Goal: Information Seeking & Learning: Learn about a topic

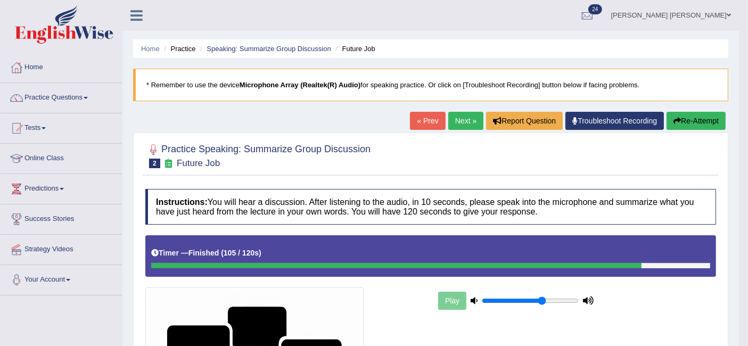
click at [461, 123] on link "Next »" at bounding box center [465, 121] width 35 height 18
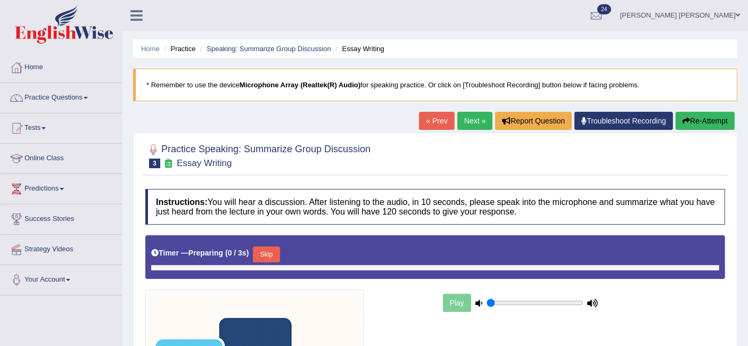
type input "0.65"
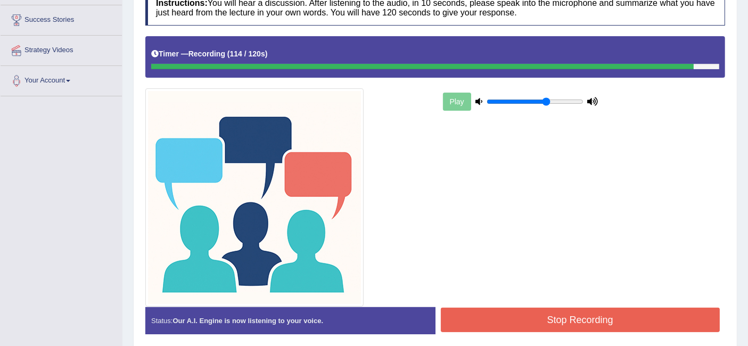
scroll to position [214, 0]
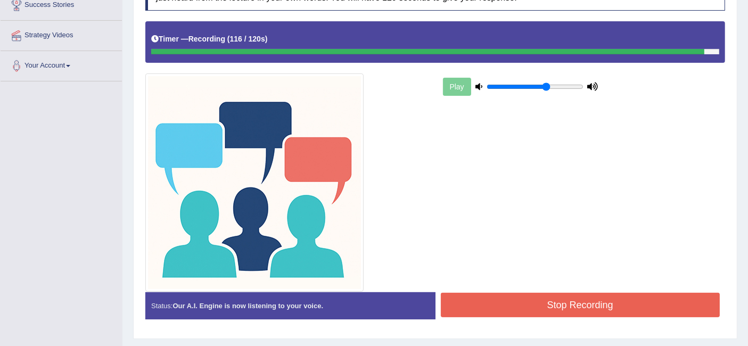
click at [545, 306] on button "Stop Recording" at bounding box center [580, 305] width 279 height 24
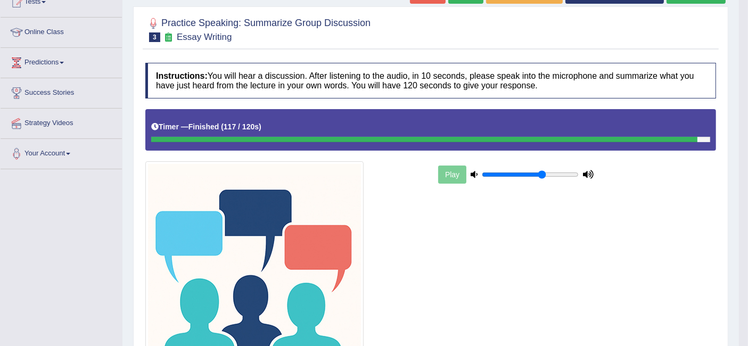
scroll to position [0, 0]
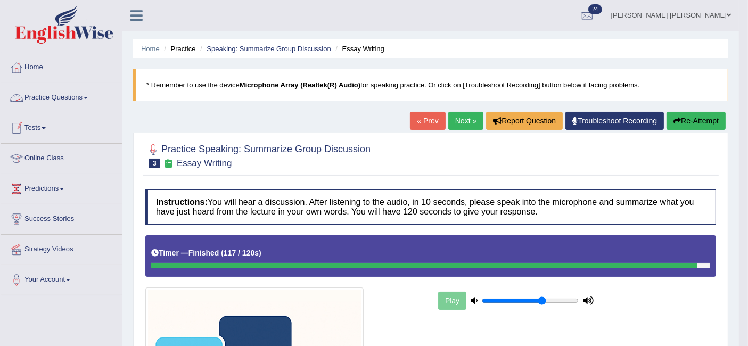
click at [87, 96] on link "Practice Questions" at bounding box center [61, 96] width 121 height 27
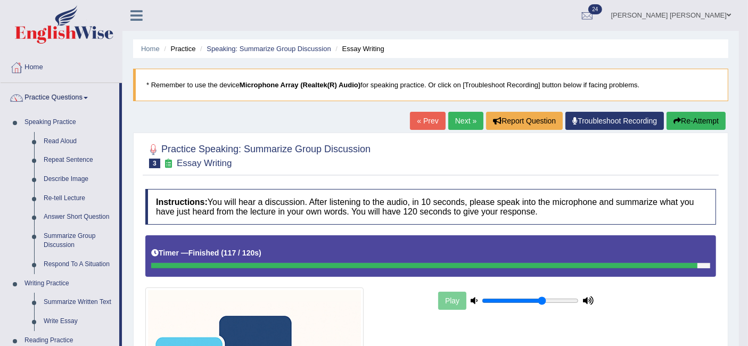
click at [82, 266] on link "Respond To A Situation" at bounding box center [79, 264] width 80 height 19
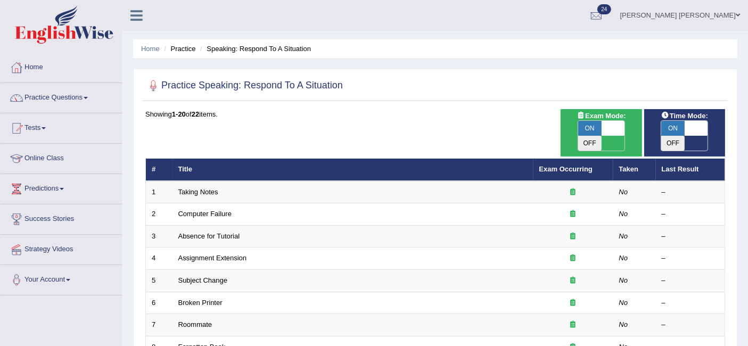
click at [193, 188] on link "Taking Notes" at bounding box center [198, 192] width 40 height 8
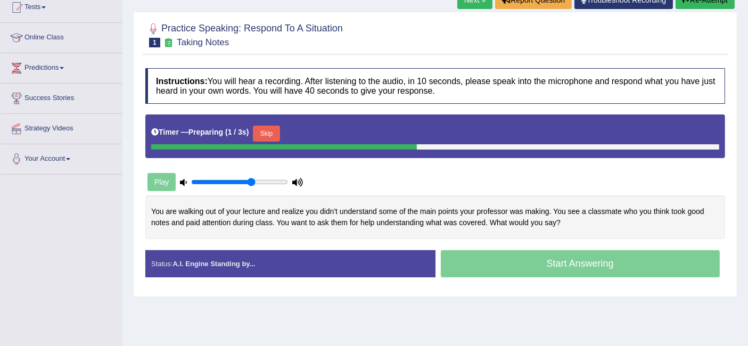
scroll to position [125, 0]
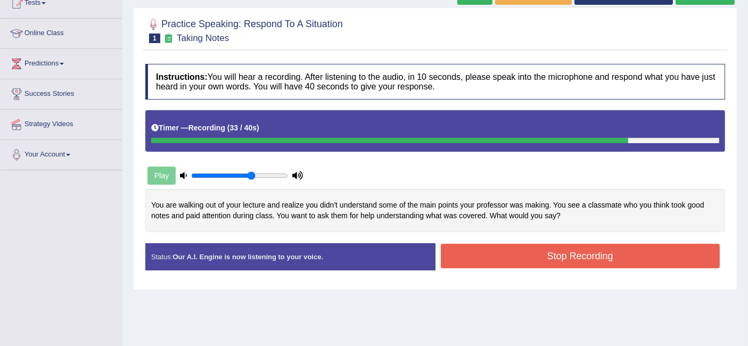
click at [522, 251] on button "Stop Recording" at bounding box center [580, 256] width 279 height 24
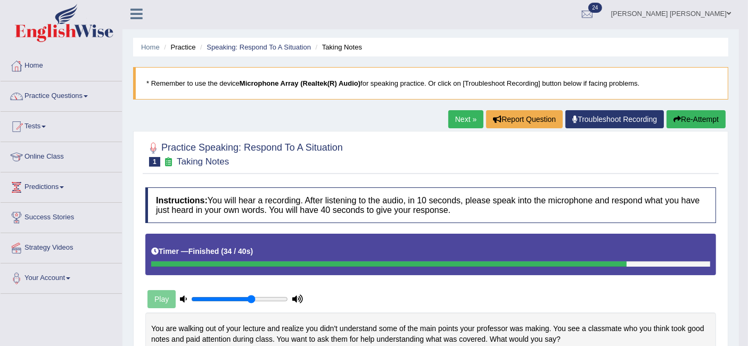
scroll to position [0, 0]
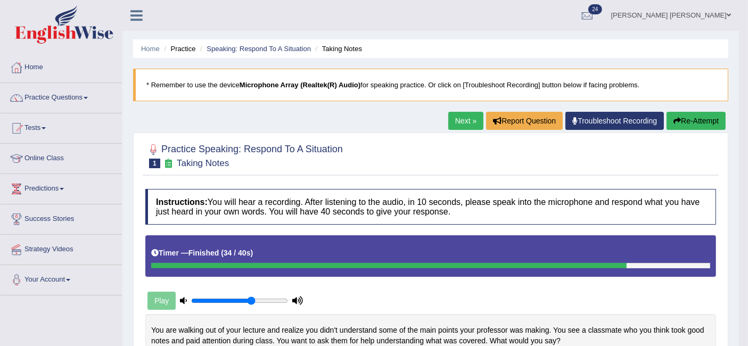
click at [465, 120] on link "Next »" at bounding box center [465, 121] width 35 height 18
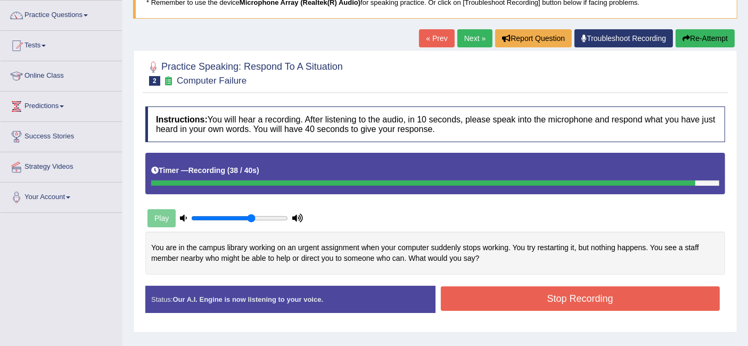
click at [575, 290] on button "Stop Recording" at bounding box center [580, 298] width 279 height 24
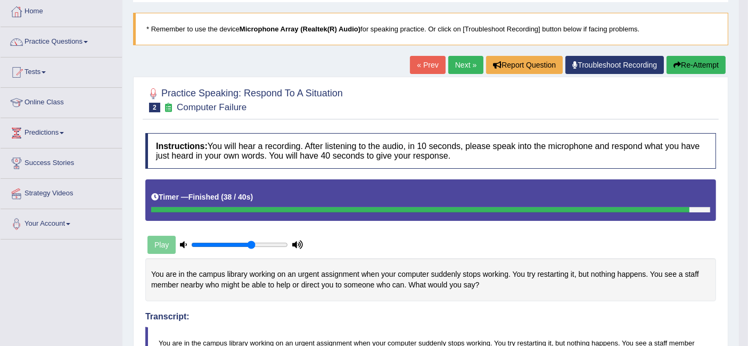
scroll to position [55, 0]
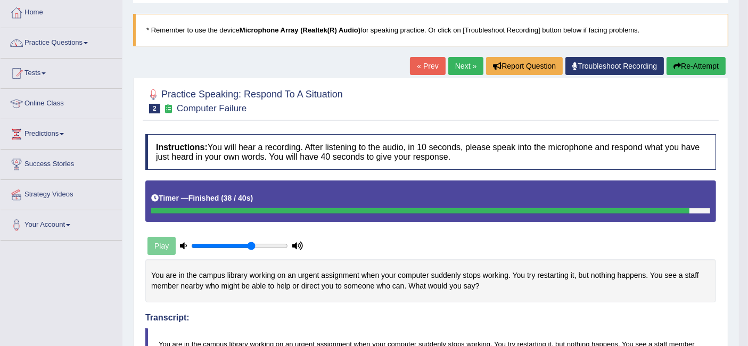
click at [464, 61] on link "Next »" at bounding box center [465, 66] width 35 height 18
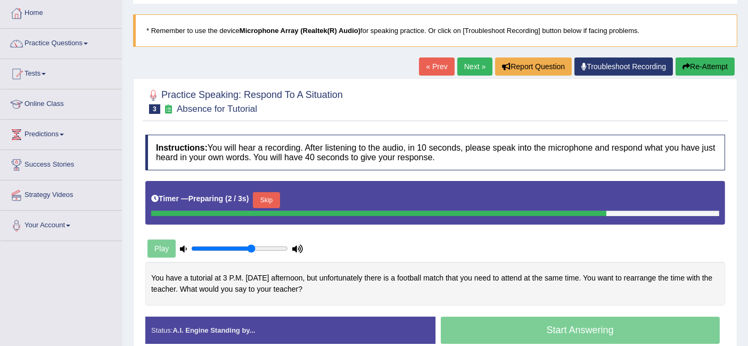
scroll to position [88, 0]
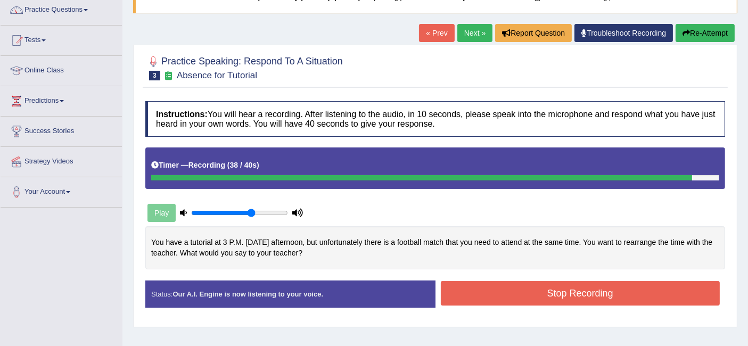
click at [547, 286] on button "Stop Recording" at bounding box center [580, 293] width 279 height 24
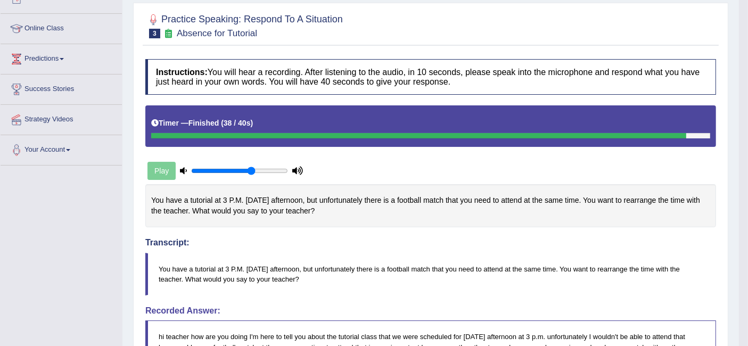
scroll to position [0, 0]
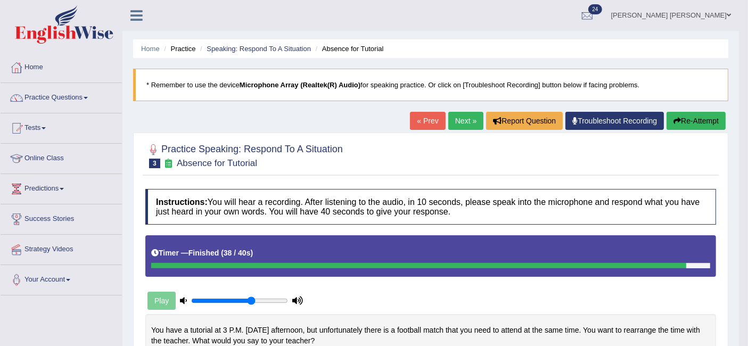
click at [463, 124] on link "Next »" at bounding box center [465, 121] width 35 height 18
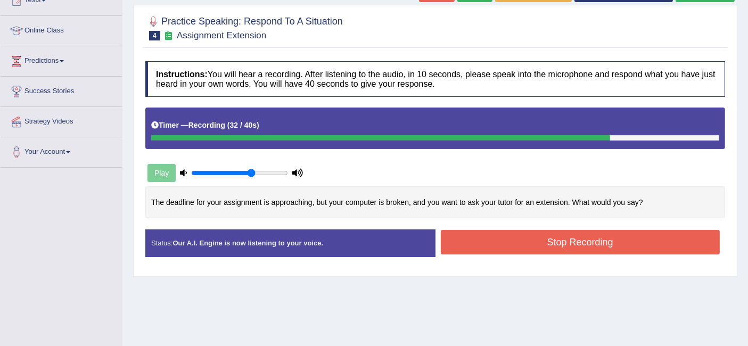
scroll to position [129, 0]
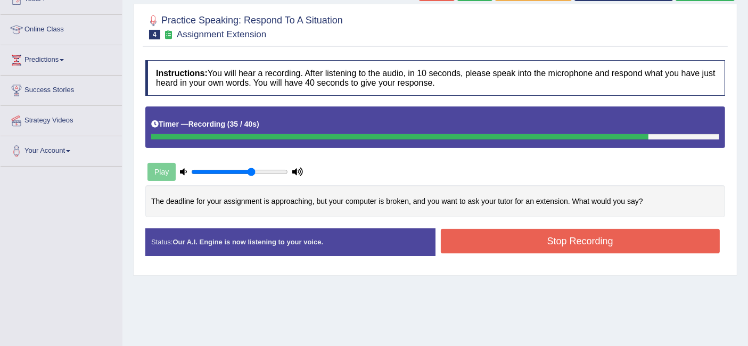
click at [578, 233] on button "Stop Recording" at bounding box center [580, 241] width 279 height 24
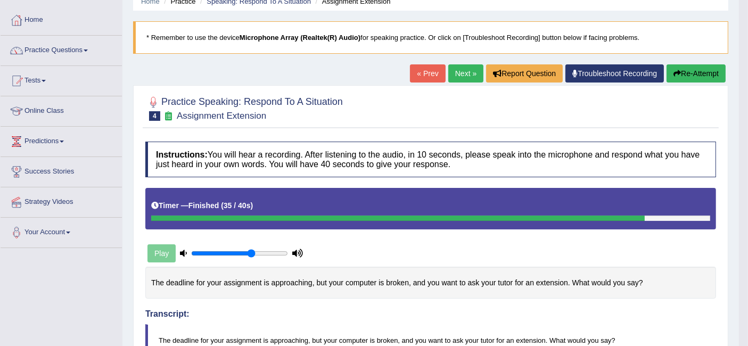
scroll to position [22, 0]
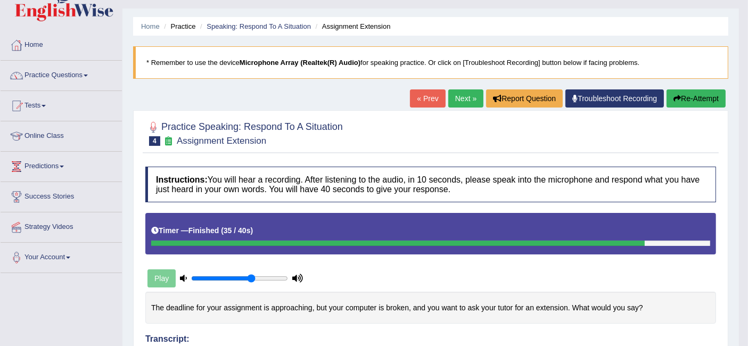
click at [465, 100] on link "Next »" at bounding box center [465, 98] width 35 height 18
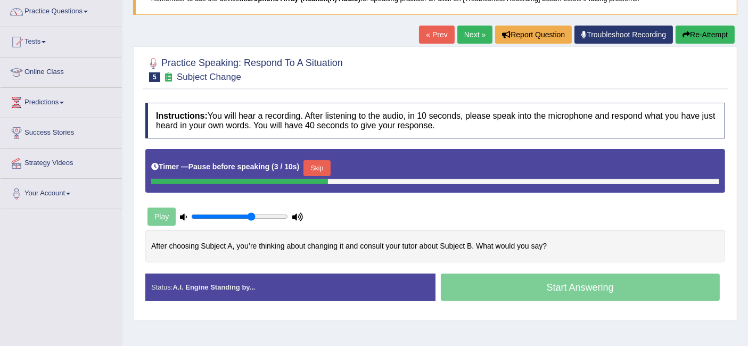
click at [317, 162] on button "Skip" at bounding box center [316, 168] width 27 height 16
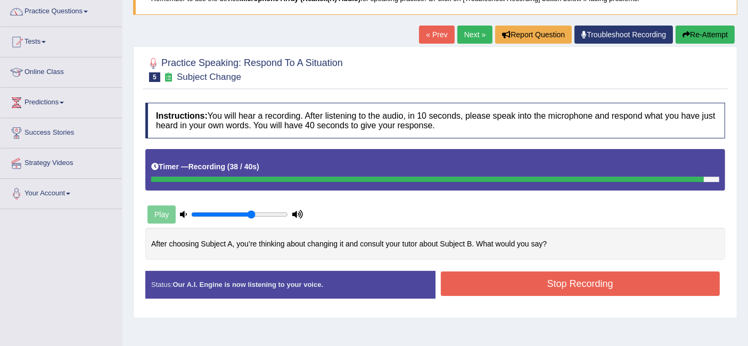
click at [596, 277] on button "Stop Recording" at bounding box center [580, 283] width 279 height 24
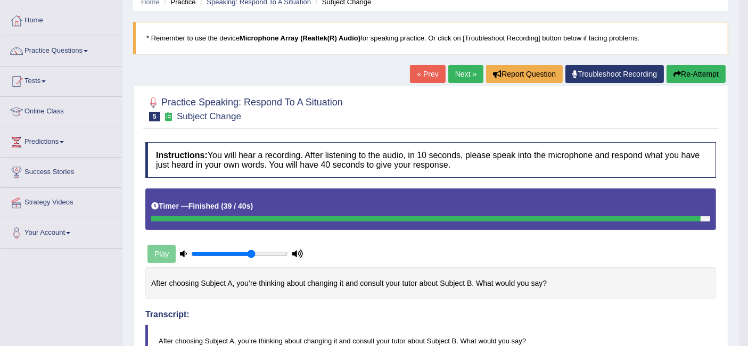
scroll to position [40, 0]
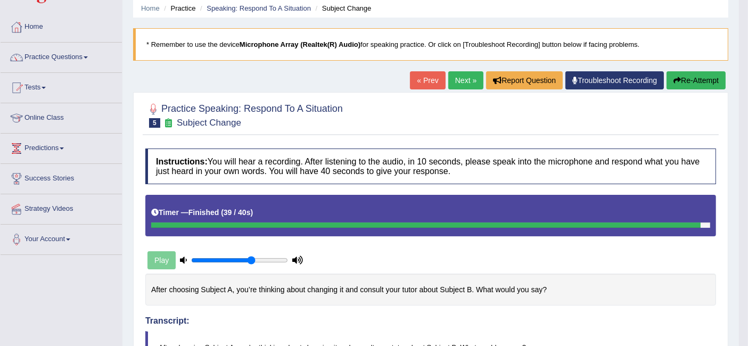
click at [463, 79] on link "Next »" at bounding box center [465, 80] width 35 height 18
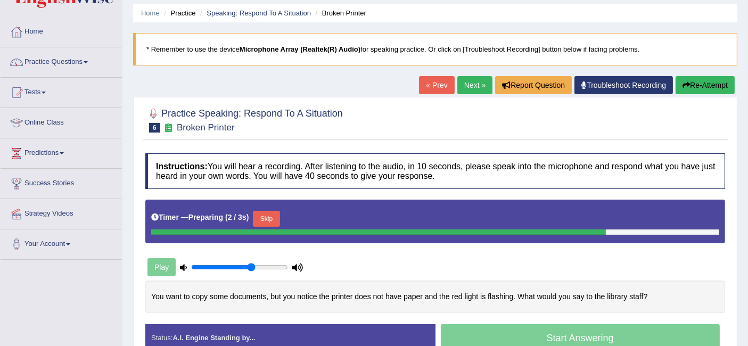
scroll to position [60, 0]
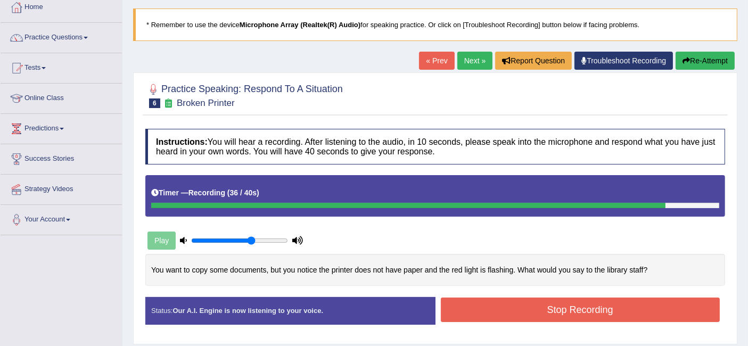
click at [625, 303] on button "Stop Recording" at bounding box center [580, 310] width 279 height 24
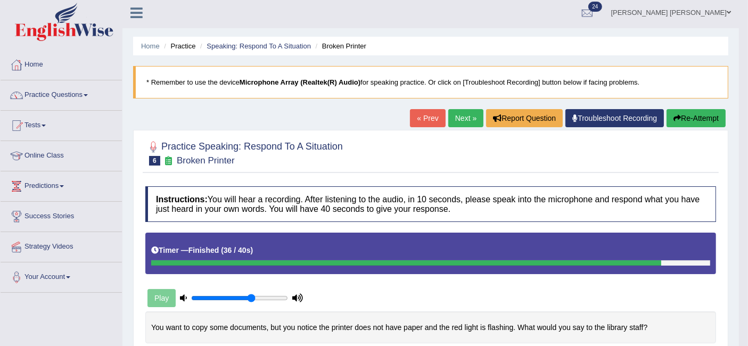
scroll to position [0, 0]
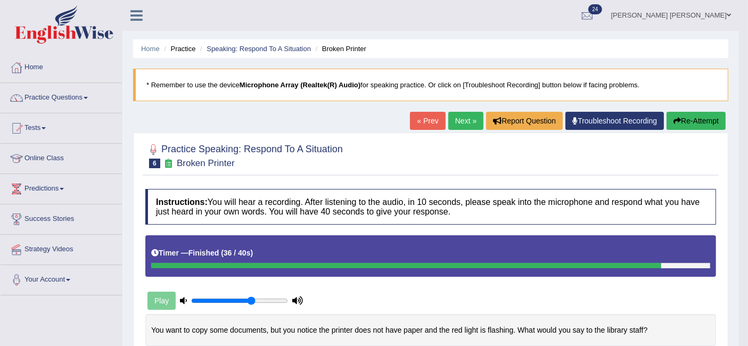
click at [460, 117] on link "Next »" at bounding box center [465, 121] width 35 height 18
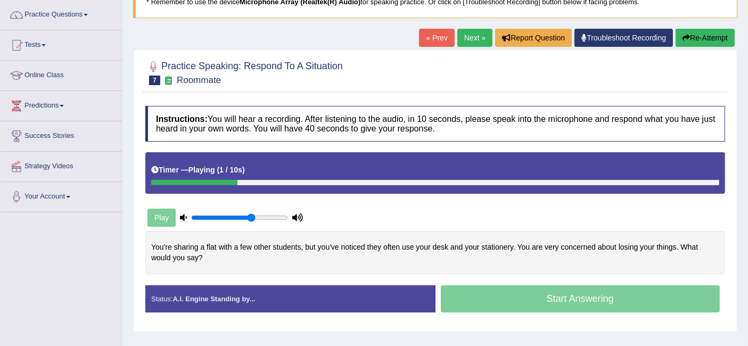
scroll to position [85, 0]
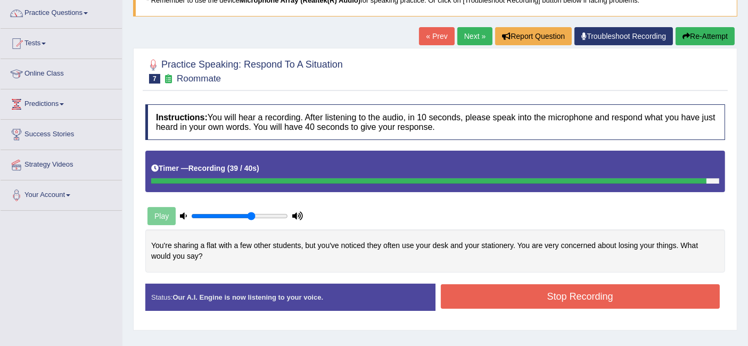
click at [515, 290] on button "Stop Recording" at bounding box center [580, 296] width 279 height 24
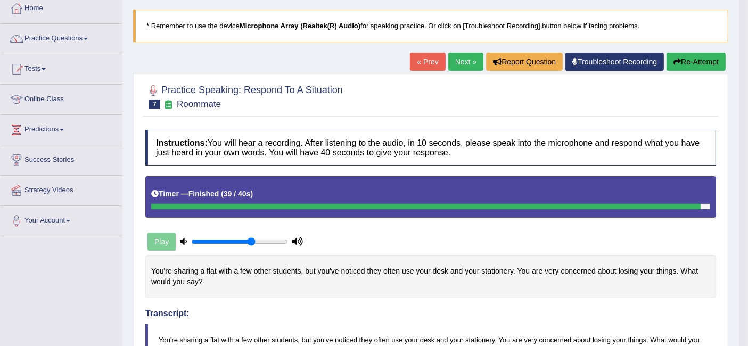
scroll to position [56, 0]
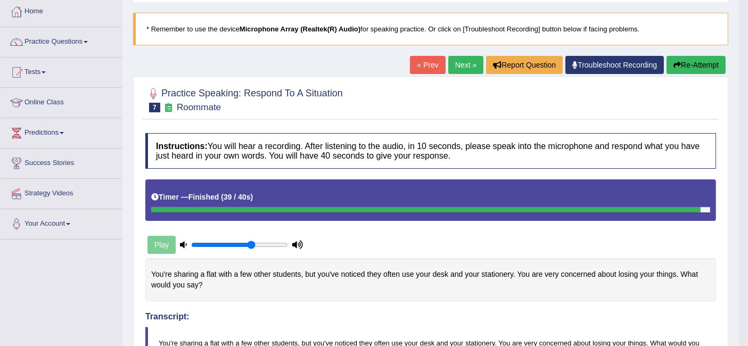
click at [465, 64] on link "Next »" at bounding box center [465, 65] width 35 height 18
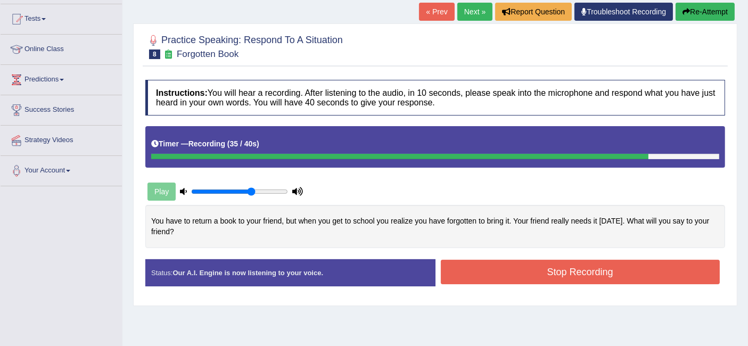
click at [651, 263] on button "Stop Recording" at bounding box center [580, 272] width 279 height 24
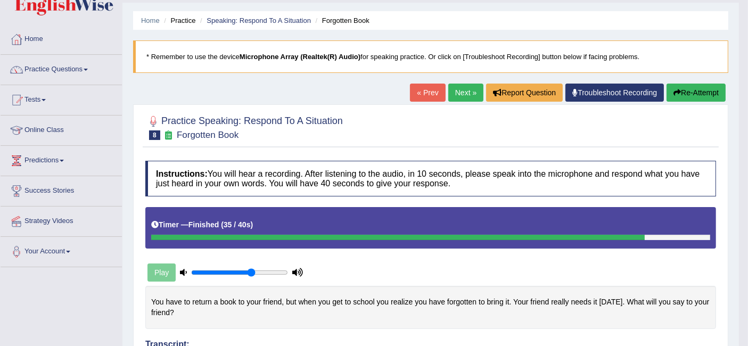
scroll to position [27, 0]
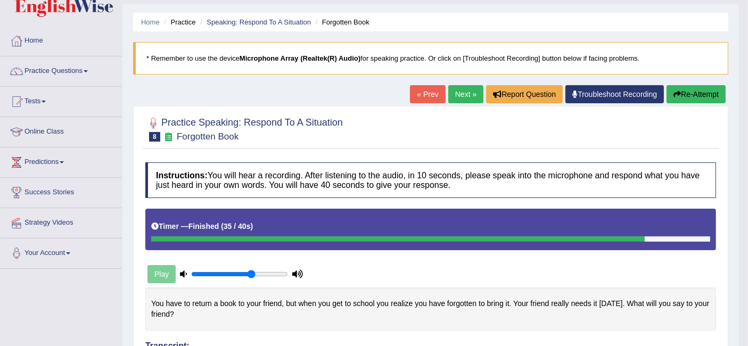
click at [468, 95] on link "Next »" at bounding box center [465, 94] width 35 height 18
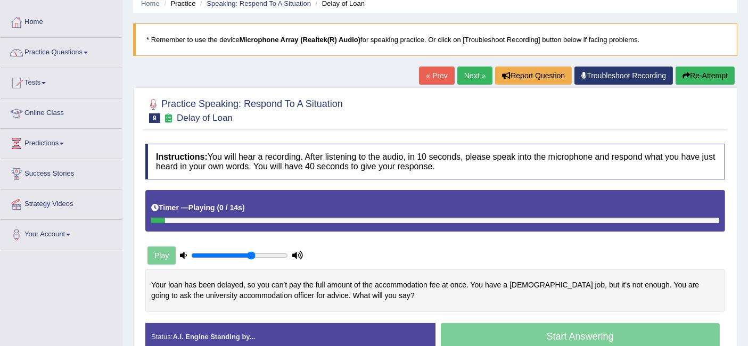
scroll to position [83, 0]
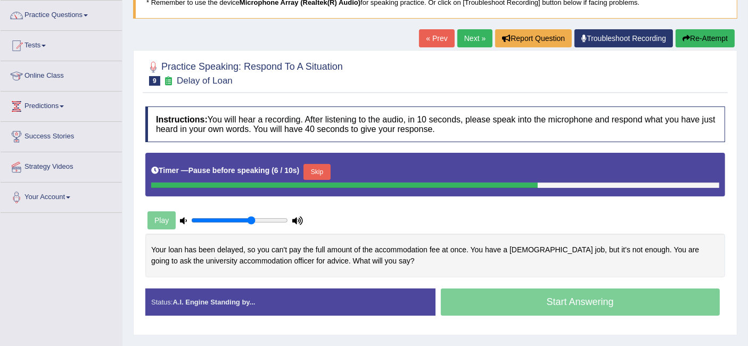
click at [323, 168] on button "Skip" at bounding box center [316, 172] width 27 height 16
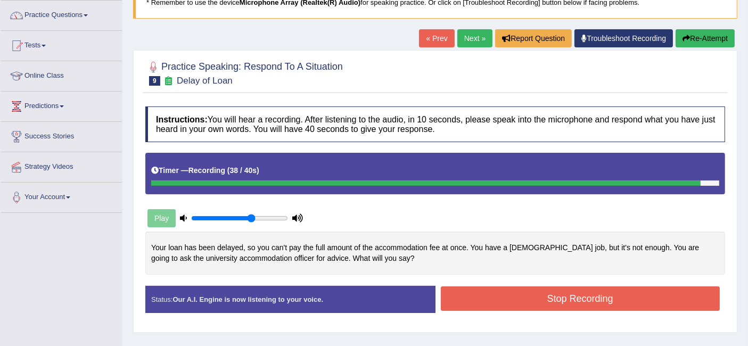
click at [538, 299] on button "Stop Recording" at bounding box center [580, 298] width 279 height 24
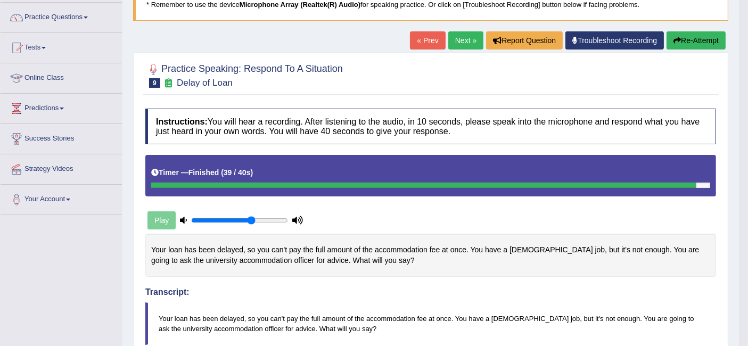
scroll to position [80, 0]
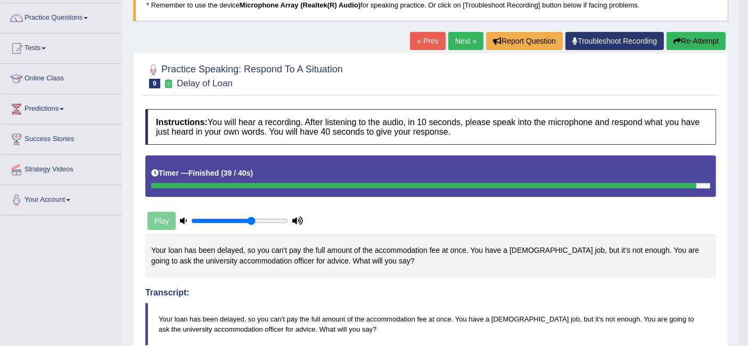
click at [464, 44] on link "Next »" at bounding box center [465, 41] width 35 height 18
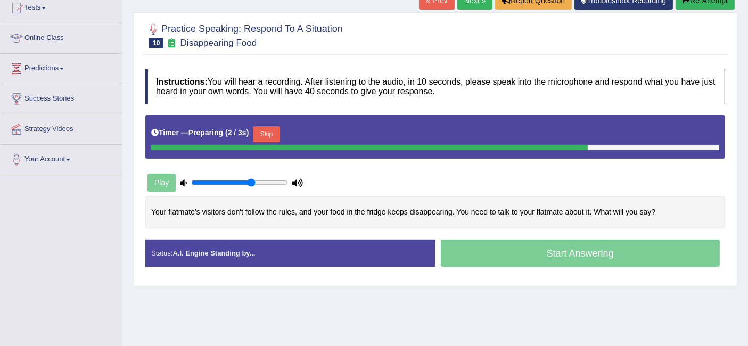
scroll to position [121, 0]
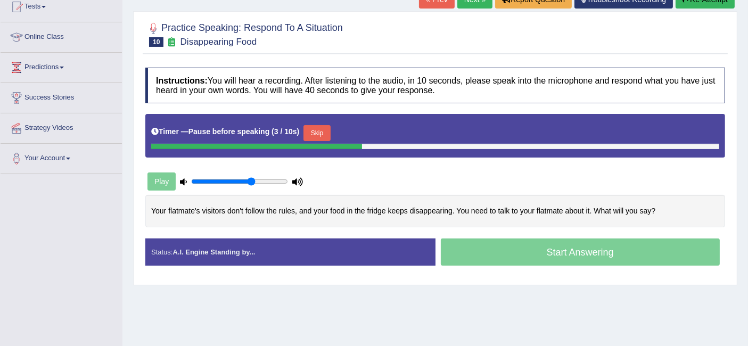
click at [316, 127] on button "Skip" at bounding box center [316, 133] width 27 height 16
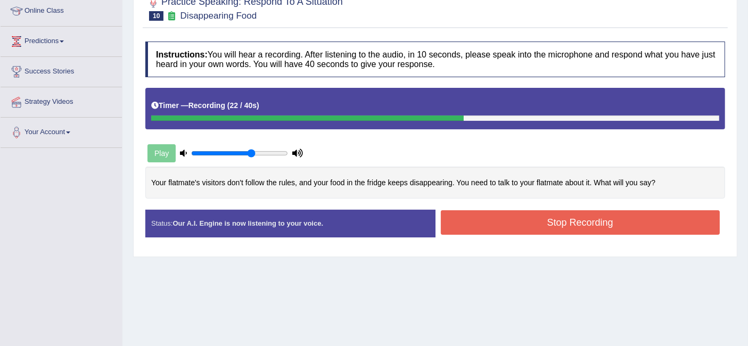
scroll to position [151, 0]
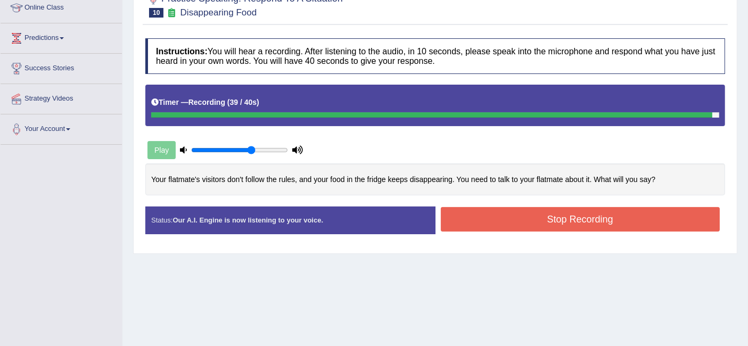
click at [629, 221] on button "Stop Recording" at bounding box center [580, 219] width 279 height 24
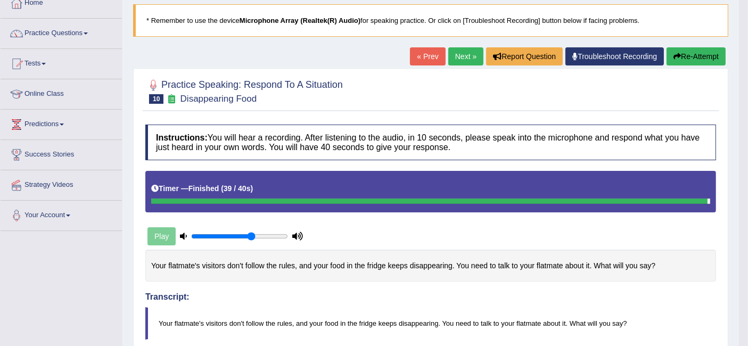
scroll to position [0, 0]
